Goal: Task Accomplishment & Management: Manage account settings

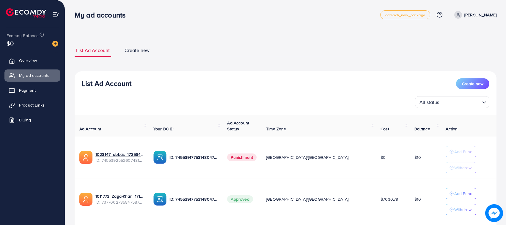
scroll to position [39, 0]
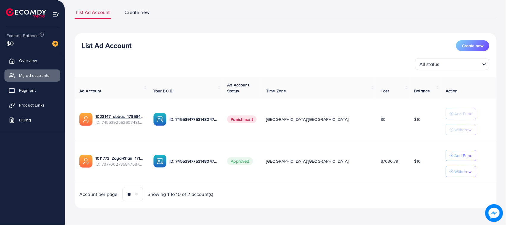
click at [24, 66] on link "Overview" at bounding box center [32, 61] width 56 height 12
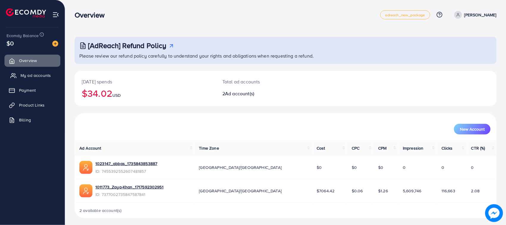
click at [34, 81] on link "My ad accounts" at bounding box center [32, 76] width 56 height 12
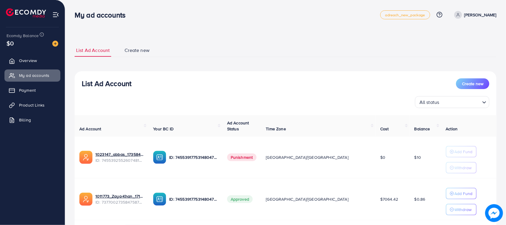
scroll to position [39, 0]
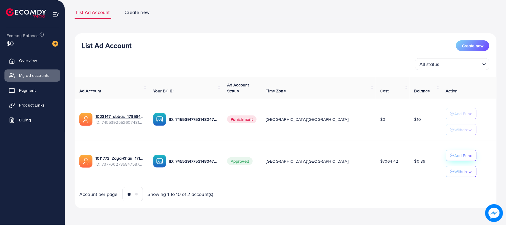
click at [450, 158] on icon "button" at bounding box center [452, 156] width 4 height 4
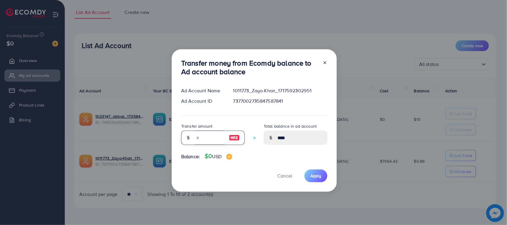
click at [216, 133] on input "number" at bounding box center [210, 138] width 30 height 14
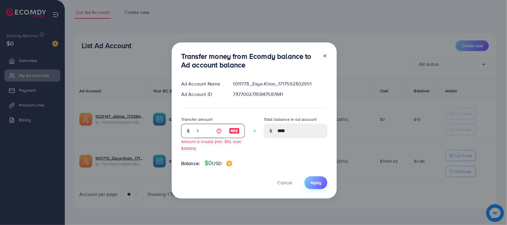
type input "**"
click at [309, 188] on button "Apply" at bounding box center [316, 183] width 23 height 13
click at [228, 200] on div "Transfer money from Ecomdy balance to Ad account balance Ad Account Name 101177…" at bounding box center [253, 112] width 507 height 225
